Goal: Check status: Check status

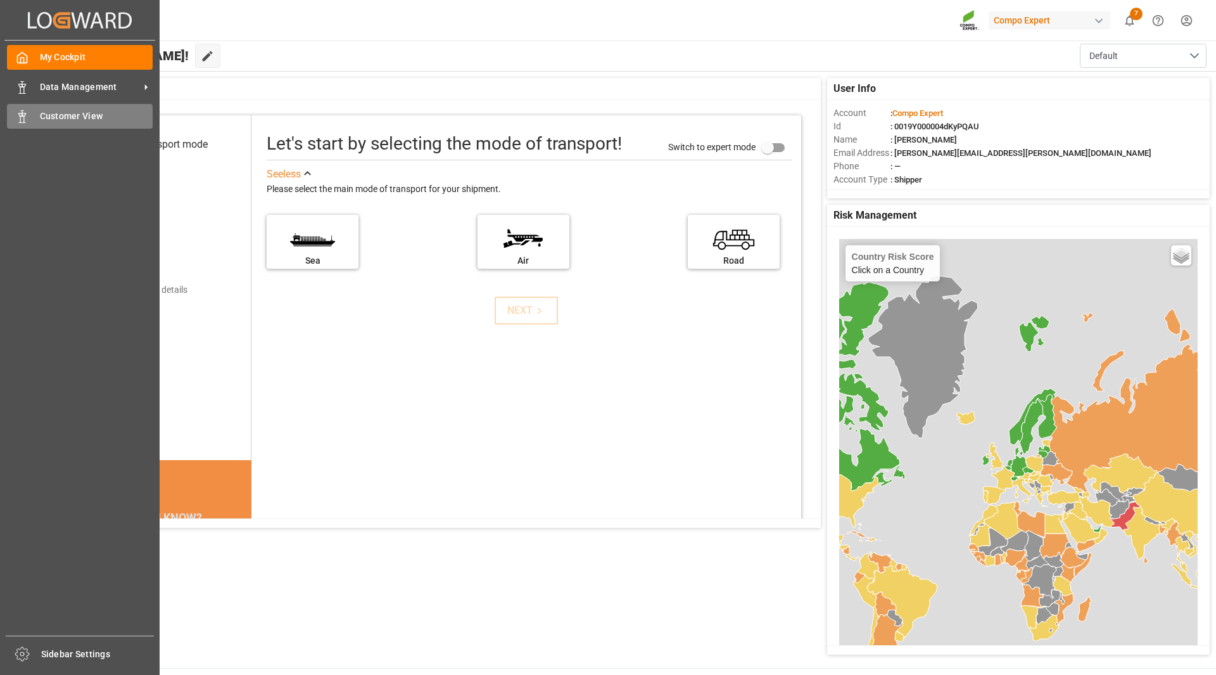
click at [40, 118] on span "Customer View" at bounding box center [96, 116] width 113 height 13
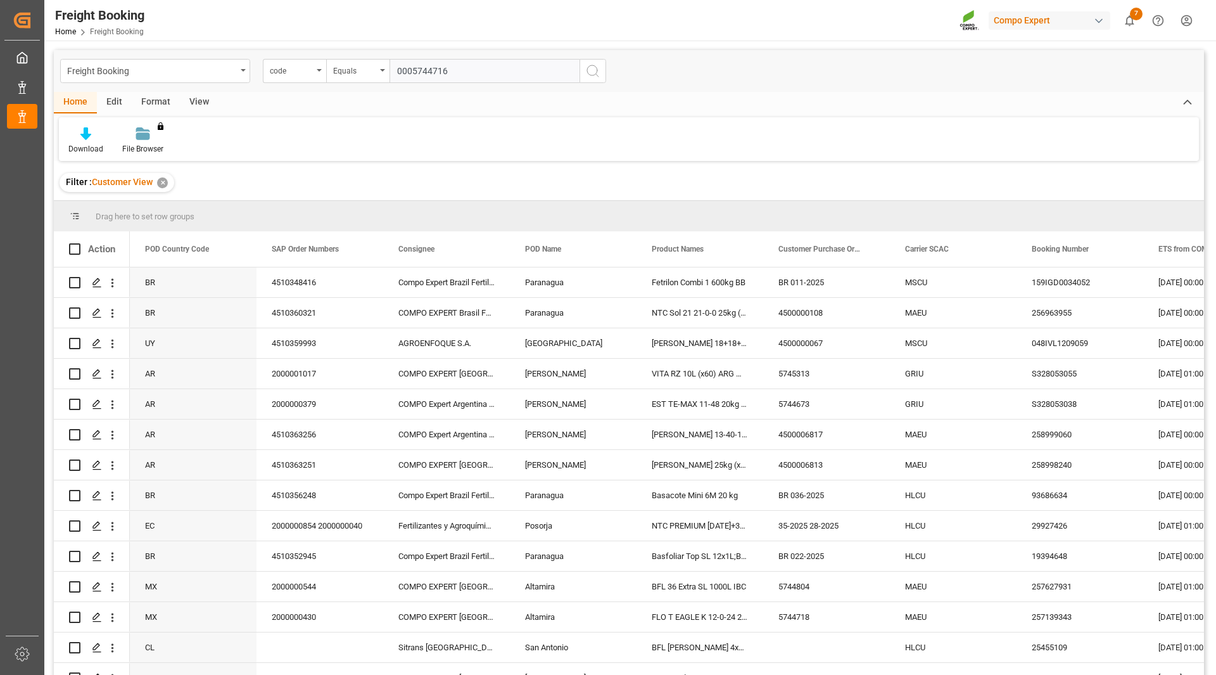
type input "0005744716"
click at [589, 75] on icon "search button" at bounding box center [592, 70] width 15 height 15
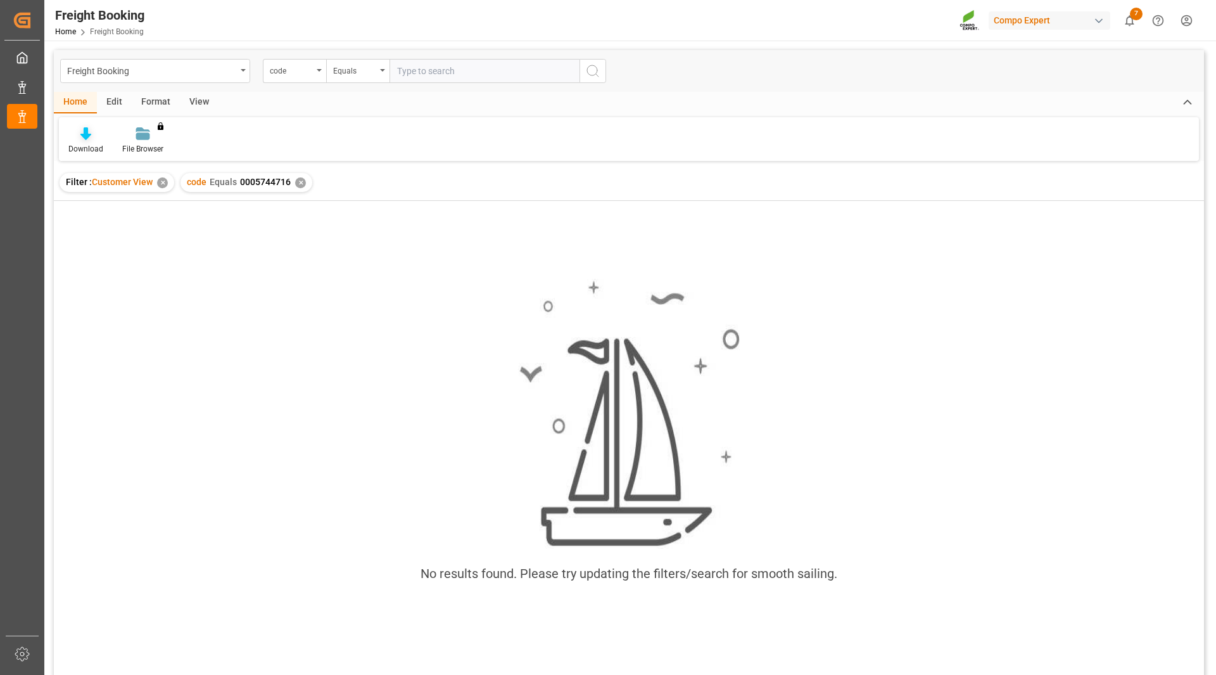
click at [84, 139] on icon at bounding box center [85, 133] width 11 height 13
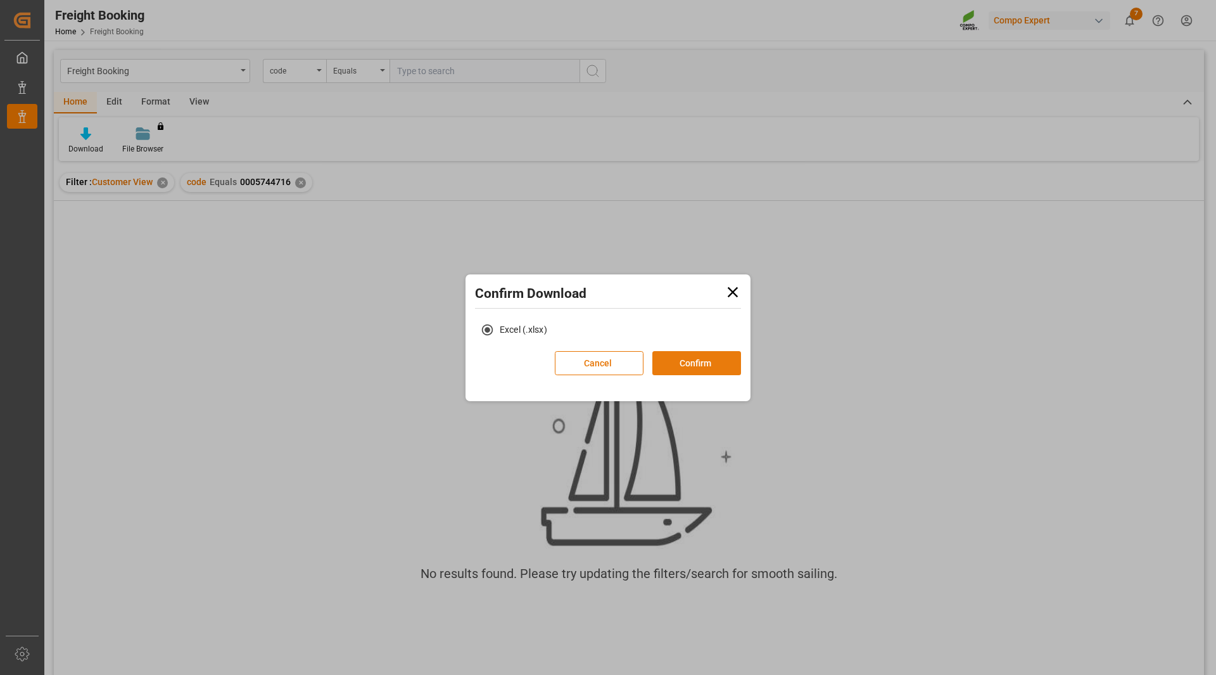
click at [724, 360] on button "Confirm" at bounding box center [696, 363] width 89 height 24
